Goal: Task Accomplishment & Management: Complete application form

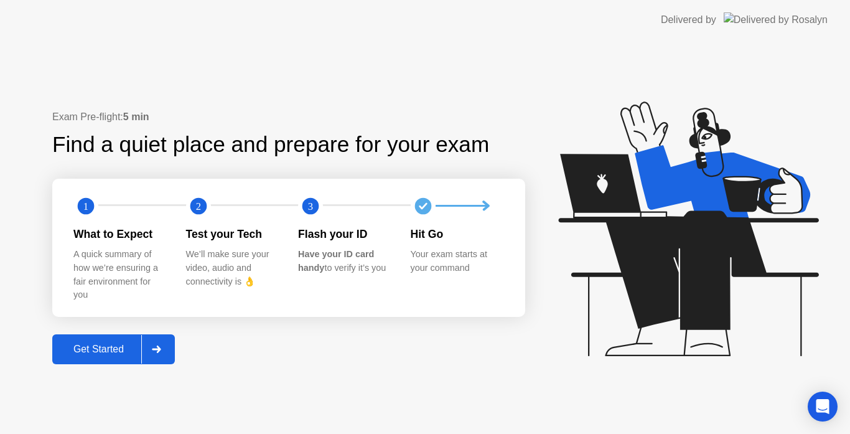
click at [106, 348] on div "Get Started" at bounding box center [98, 349] width 85 height 11
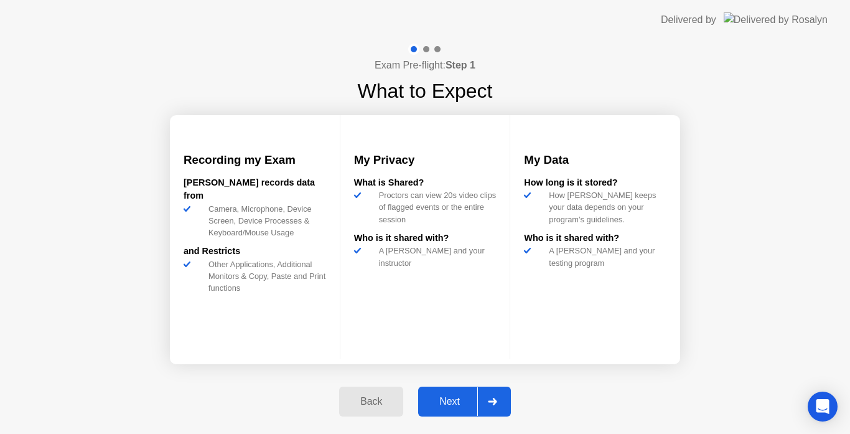
click at [450, 405] on div "Next" at bounding box center [449, 401] width 55 height 11
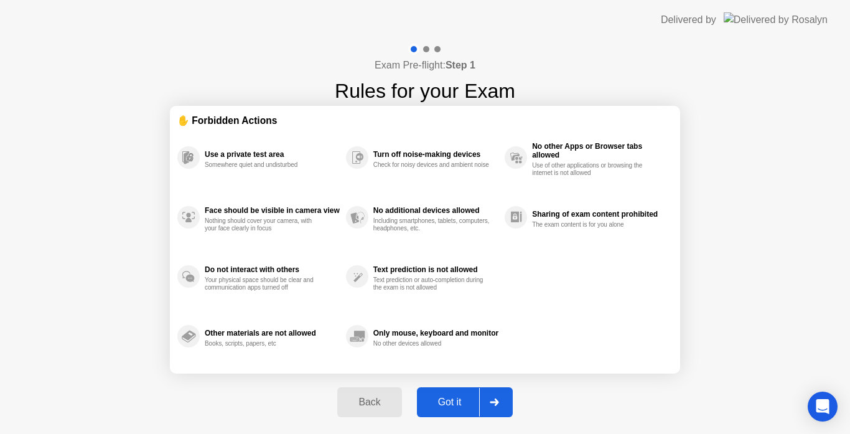
click at [450, 405] on div "Got it" at bounding box center [450, 401] width 59 height 11
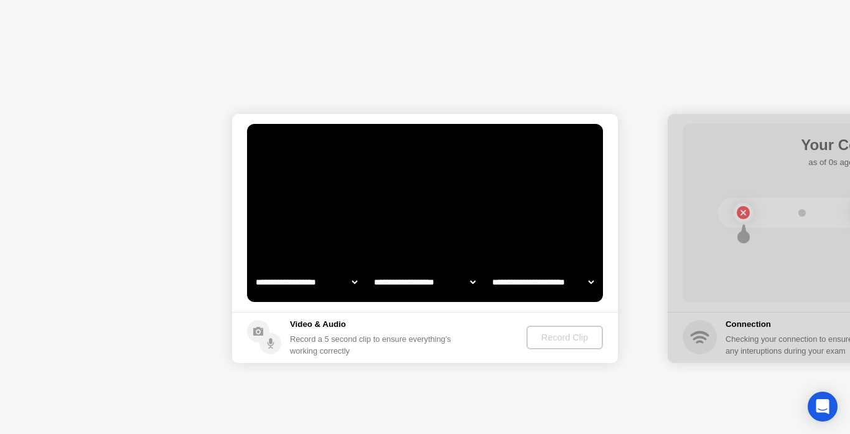
select select "**********"
select select "*******"
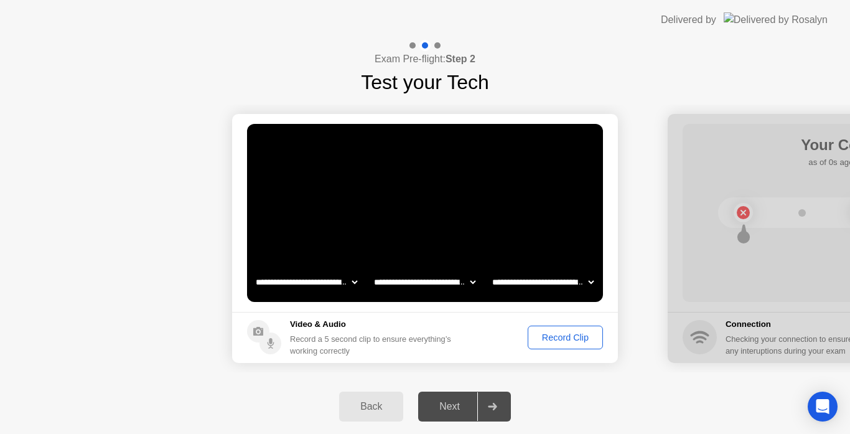
click at [563, 340] on div "Record Clip" at bounding box center [565, 337] width 67 height 10
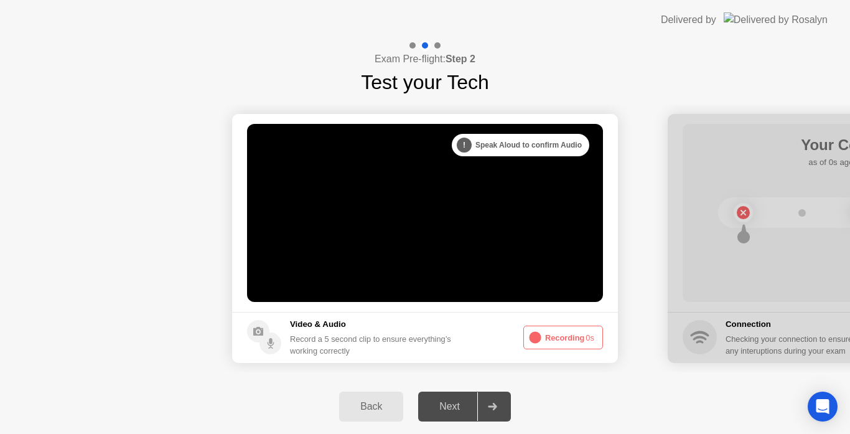
click at [511, 373] on div "**********" at bounding box center [425, 238] width 850 height 282
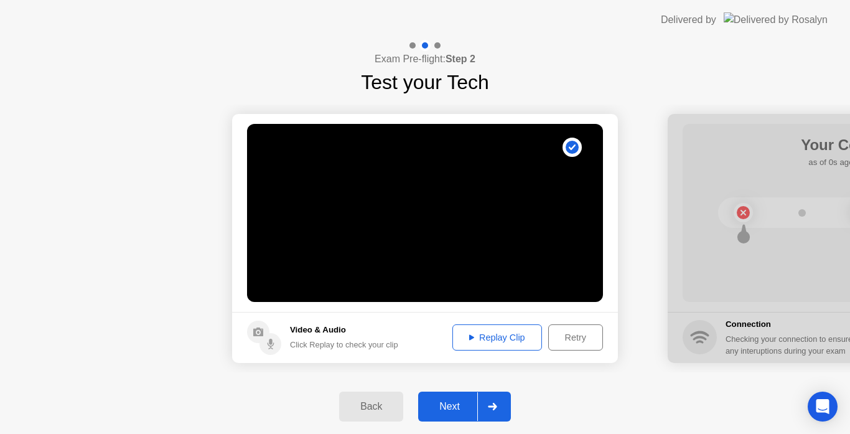
click at [495, 405] on icon at bounding box center [492, 406] width 9 height 7
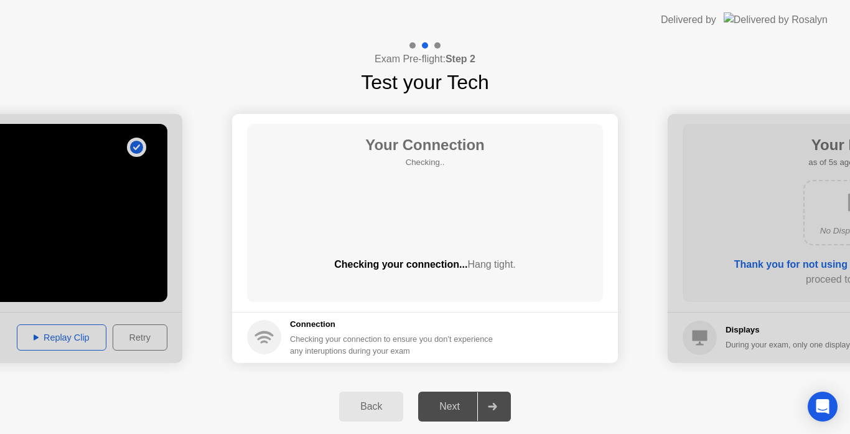
click at [633, 406] on div "Back Next" at bounding box center [425, 406] width 850 height 55
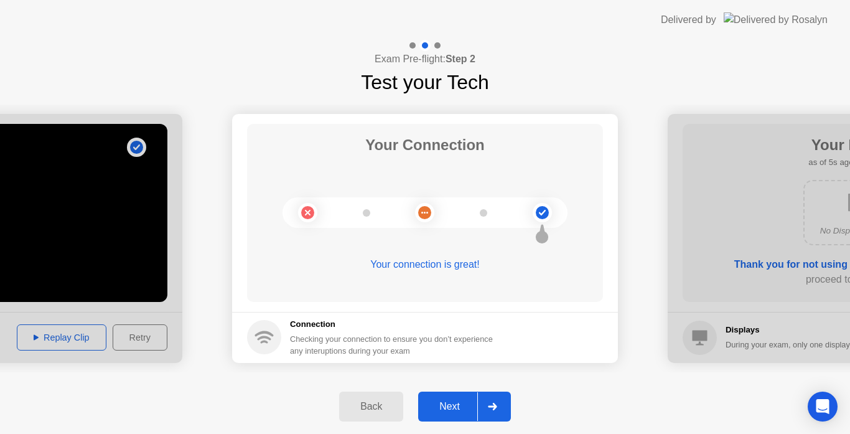
click at [500, 400] on div at bounding box center [492, 406] width 30 height 29
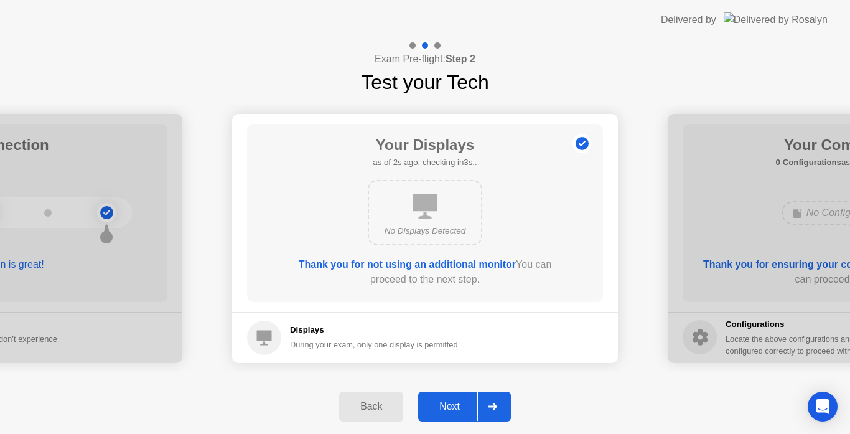
click at [493, 406] on icon at bounding box center [492, 406] width 9 height 7
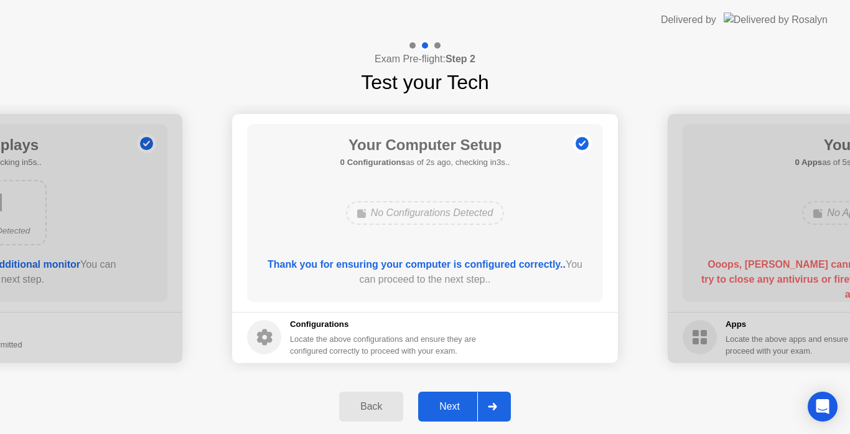
click at [493, 406] on icon at bounding box center [492, 406] width 9 height 7
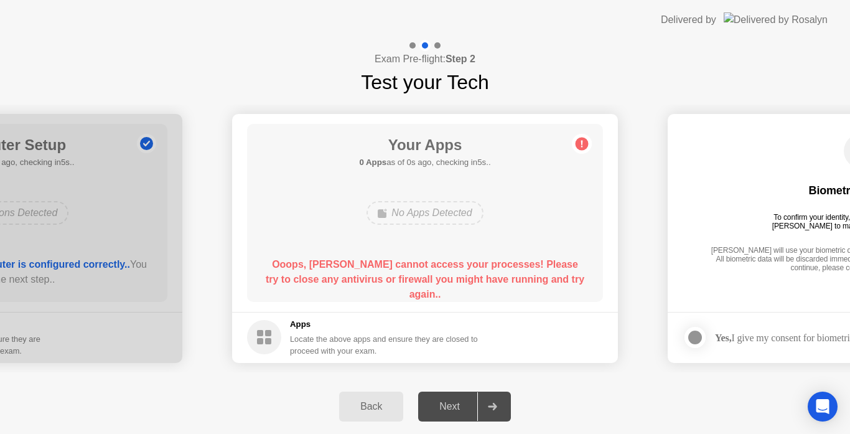
click at [307, 344] on div "Locate the above apps and ensure they are closed to proceed with your exam." at bounding box center [384, 345] width 189 height 24
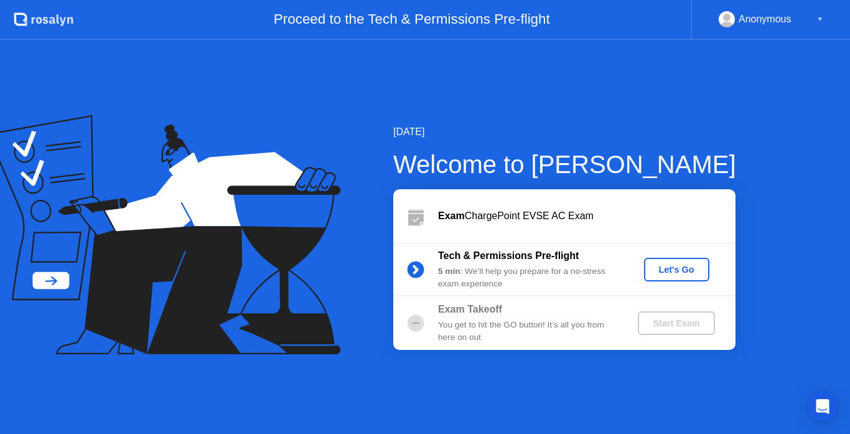
click at [673, 268] on div "Let's Go" at bounding box center [676, 269] width 55 height 10
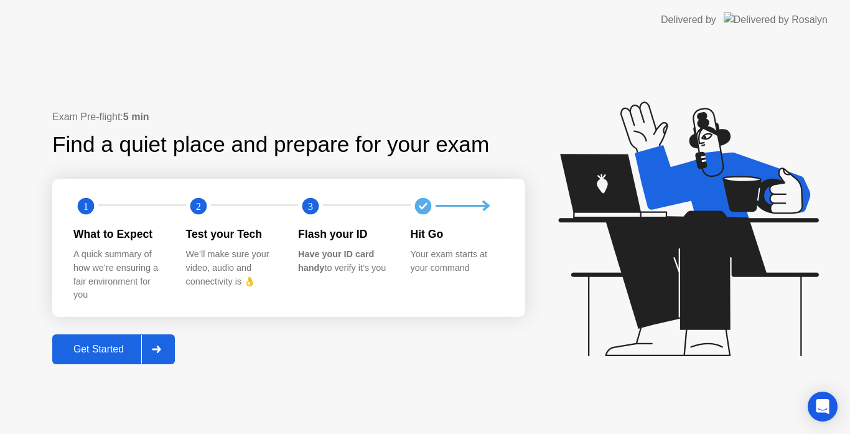
click at [126, 347] on div "Get Started" at bounding box center [98, 349] width 85 height 11
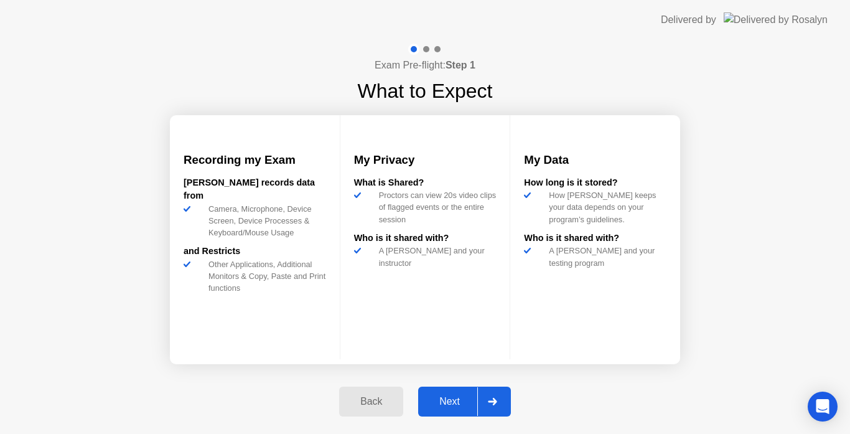
click at [455, 401] on div "Next" at bounding box center [449, 401] width 55 height 11
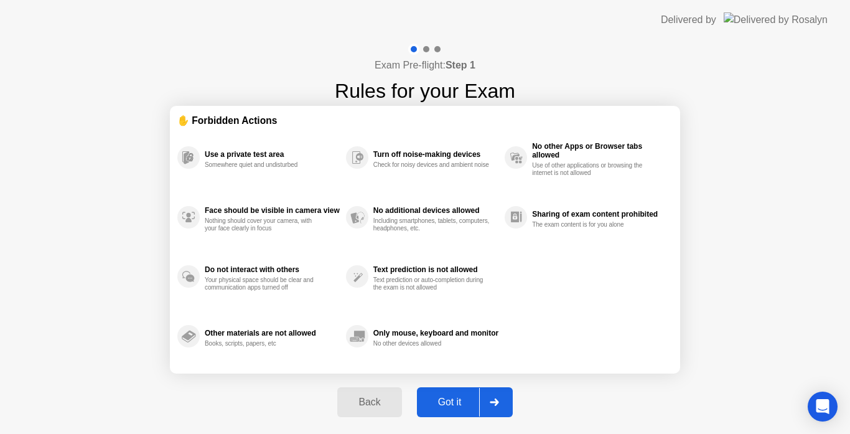
click at [496, 400] on icon at bounding box center [494, 401] width 9 height 7
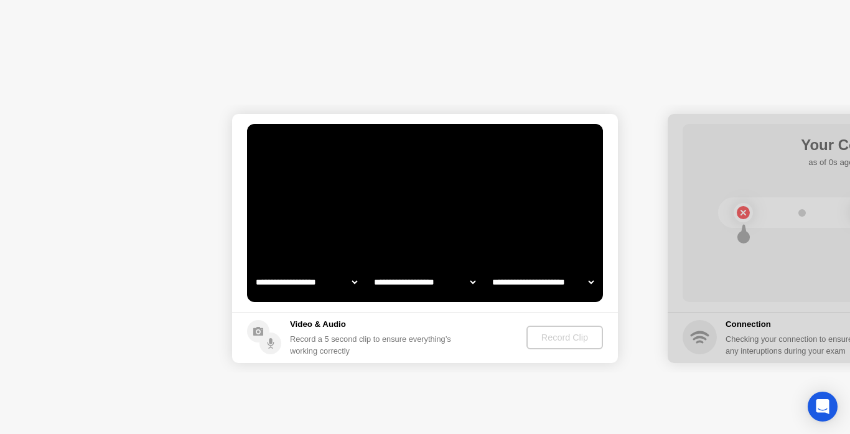
select select "**********"
select select "*******"
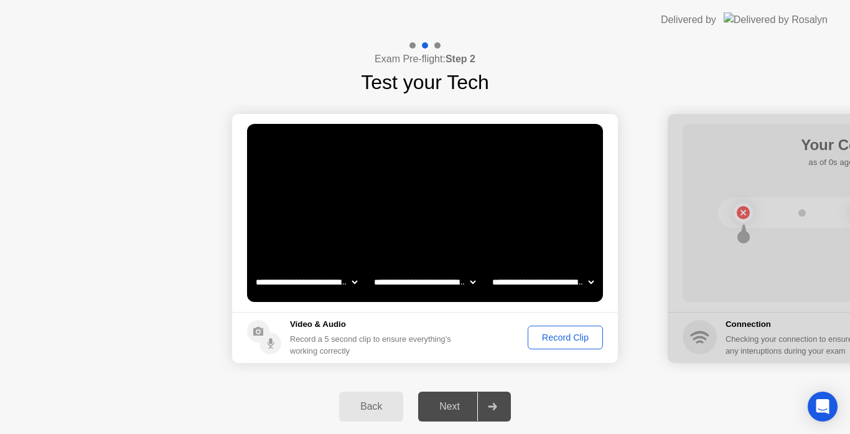
click at [580, 332] on div "Record Clip" at bounding box center [565, 337] width 67 height 10
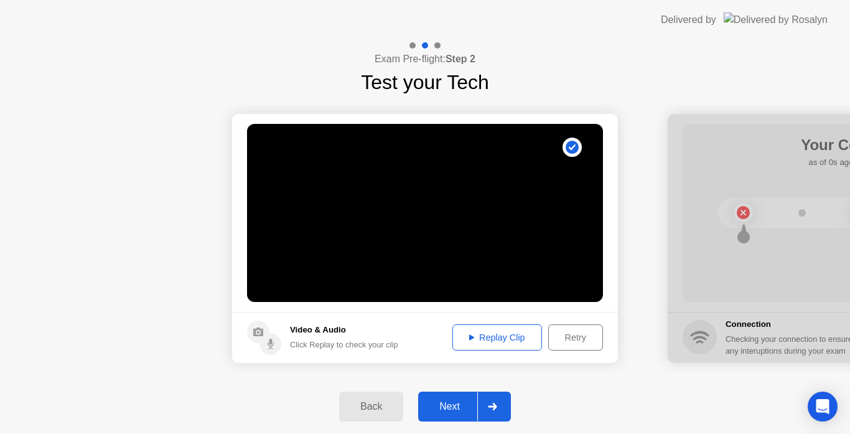
click at [491, 406] on icon at bounding box center [492, 406] width 9 height 7
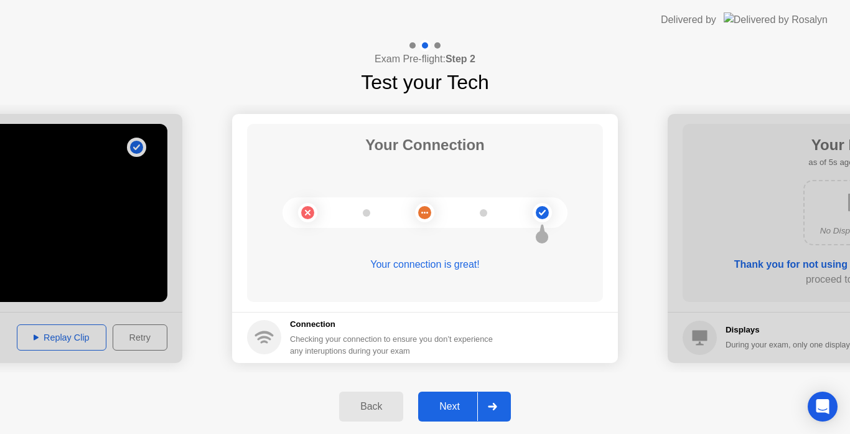
click at [491, 406] on icon at bounding box center [492, 406] width 9 height 7
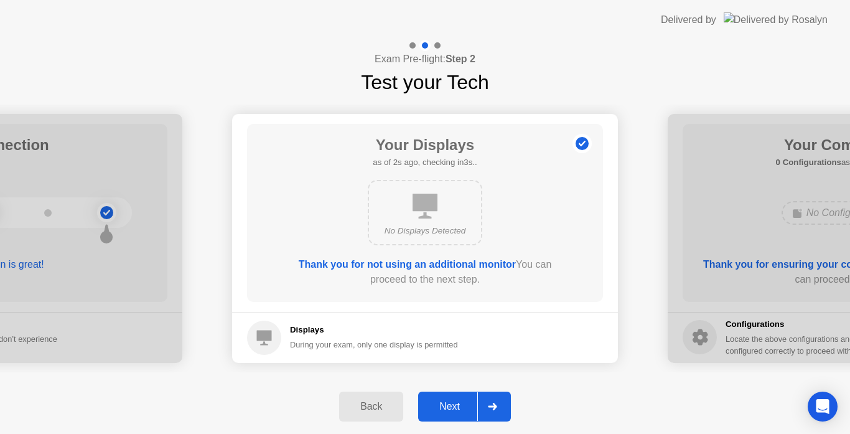
click at [491, 406] on icon at bounding box center [492, 406] width 9 height 7
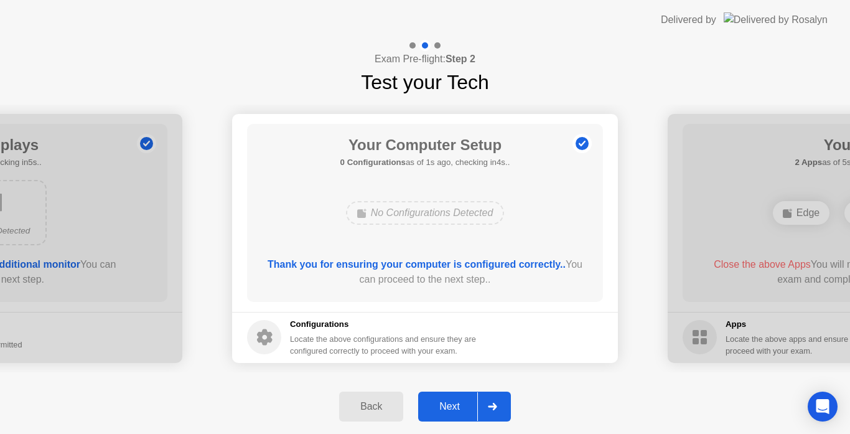
click at [491, 406] on icon at bounding box center [492, 406] width 9 height 7
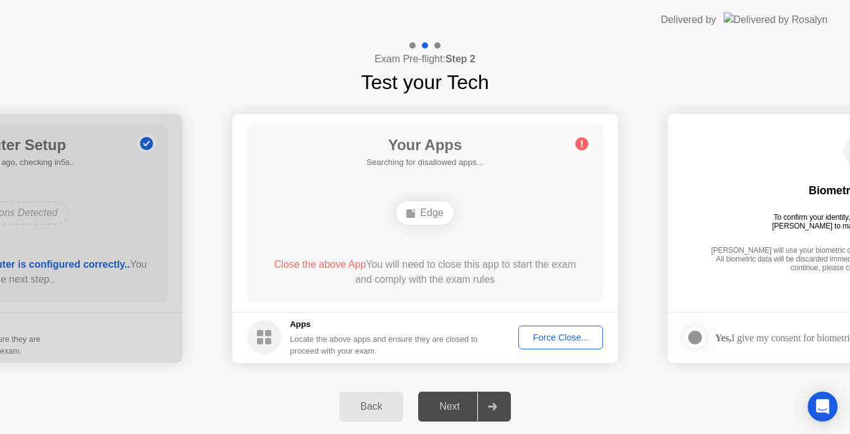
click at [545, 341] on div "Force Close..." at bounding box center [561, 337] width 76 height 10
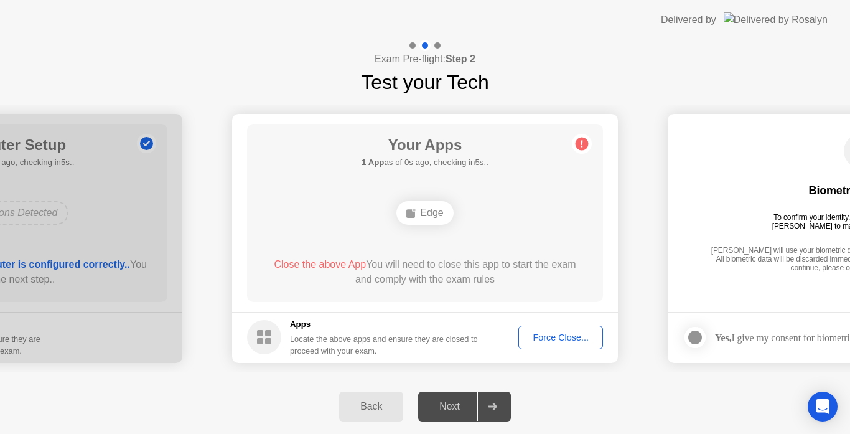
click at [561, 339] on div "Force Close..." at bounding box center [561, 337] width 76 height 10
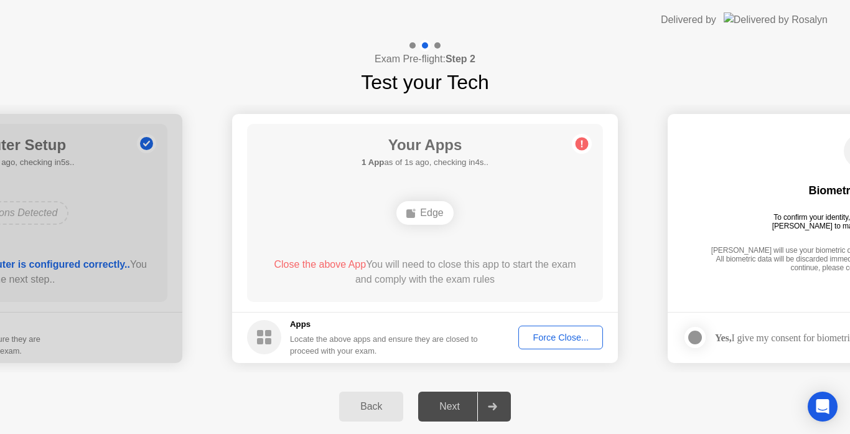
click at [531, 334] on div "Force Close..." at bounding box center [561, 337] width 76 height 10
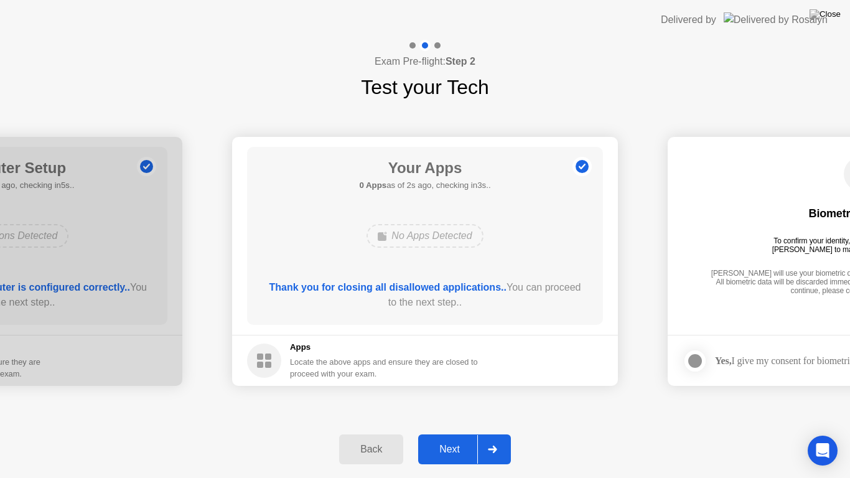
click at [455, 433] on div "Next" at bounding box center [449, 449] width 55 height 11
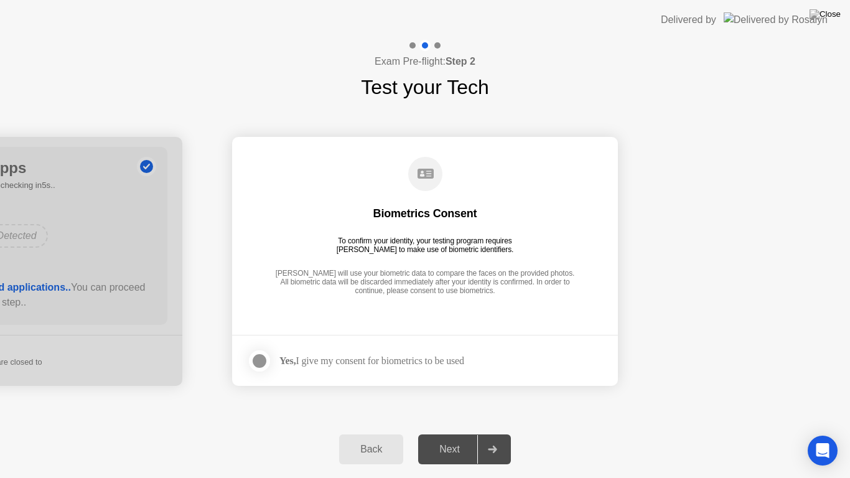
click at [259, 359] on div at bounding box center [259, 360] width 15 height 15
click at [450, 433] on div "Next" at bounding box center [449, 449] width 55 height 11
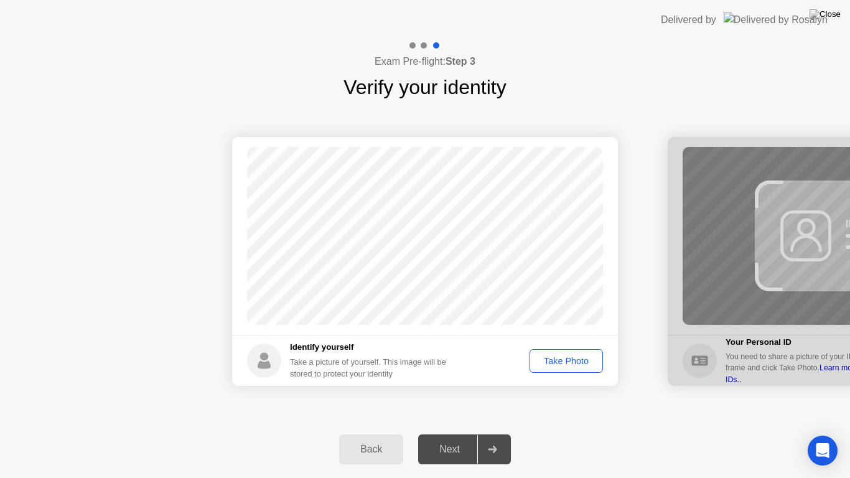
click at [565, 350] on button "Take Photo" at bounding box center [566, 361] width 73 height 24
click at [492, 433] on icon at bounding box center [492, 449] width 9 height 7
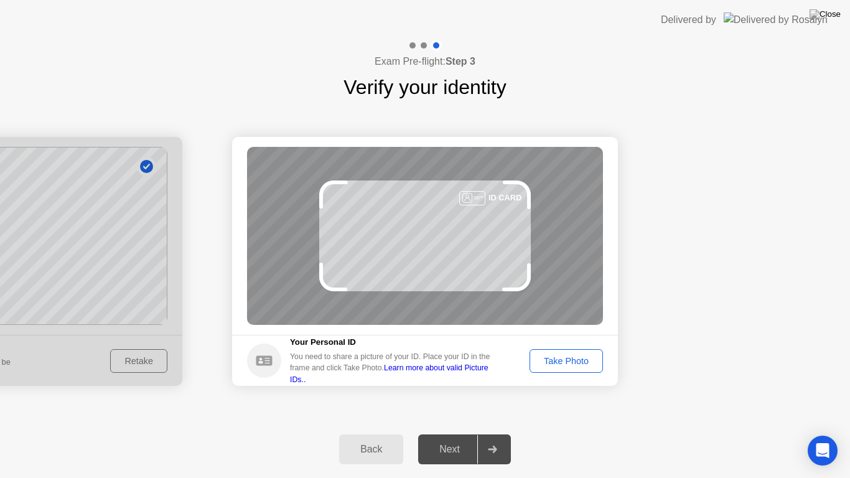
click at [561, 364] on div "Take Photo" at bounding box center [566, 361] width 65 height 10
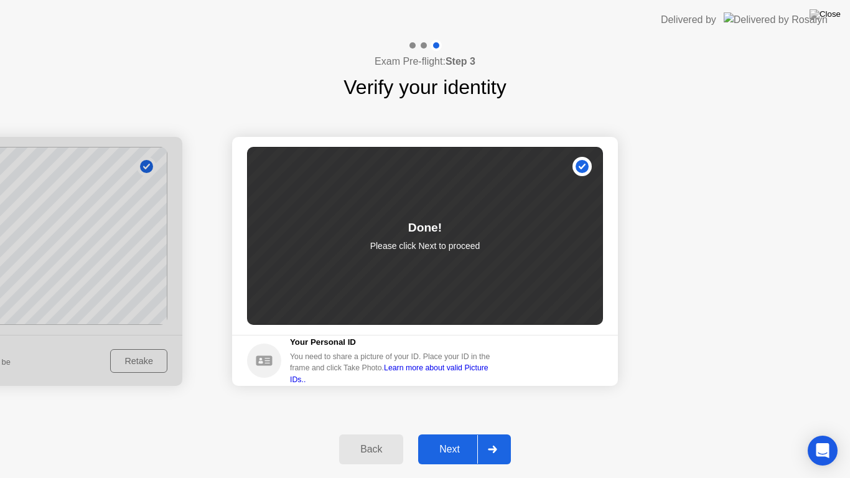
click at [496, 433] on icon at bounding box center [492, 449] width 9 height 7
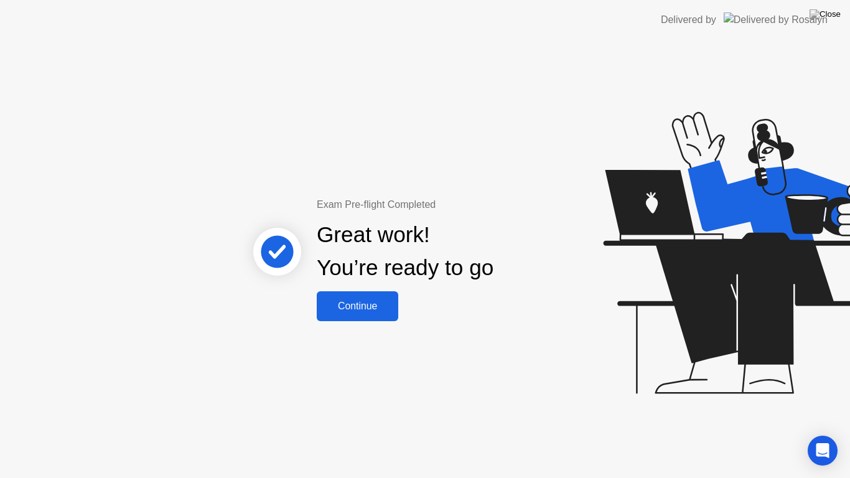
click at [351, 304] on div "Continue" at bounding box center [358, 306] width 74 height 11
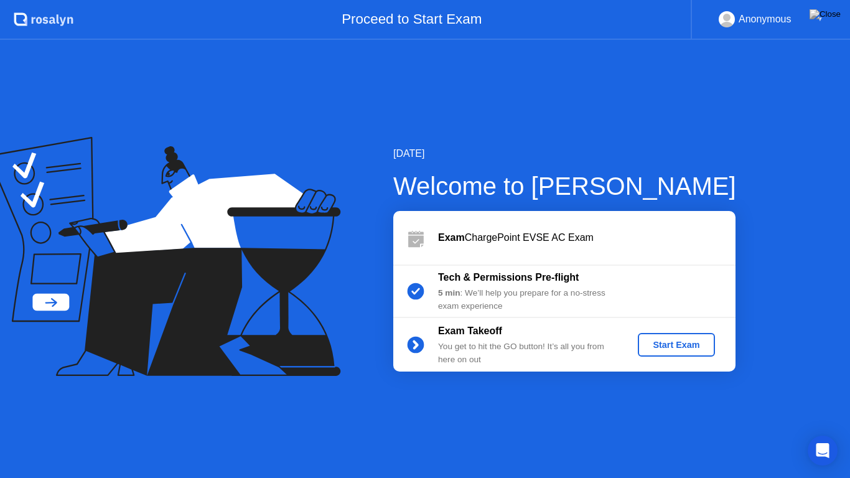
click at [667, 347] on div "Start Exam" at bounding box center [676, 345] width 67 height 10
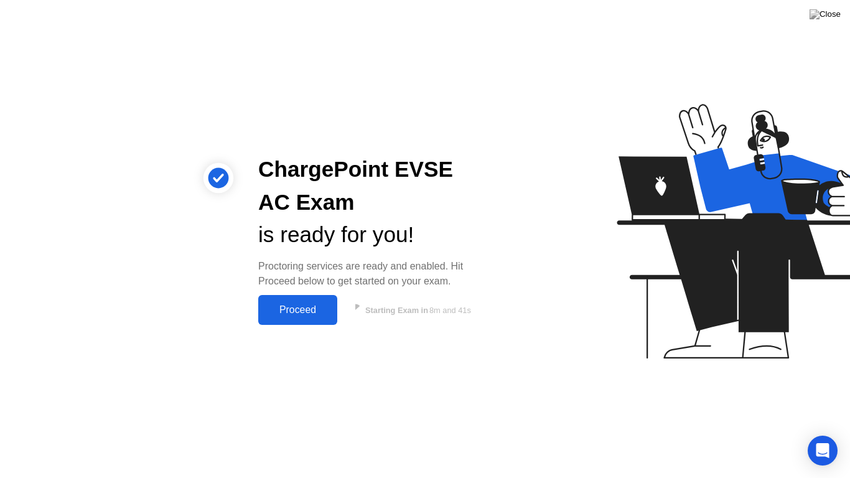
click at [288, 310] on div "Proceed" at bounding box center [298, 309] width 72 height 11
